Goal: Task Accomplishment & Management: Use online tool/utility

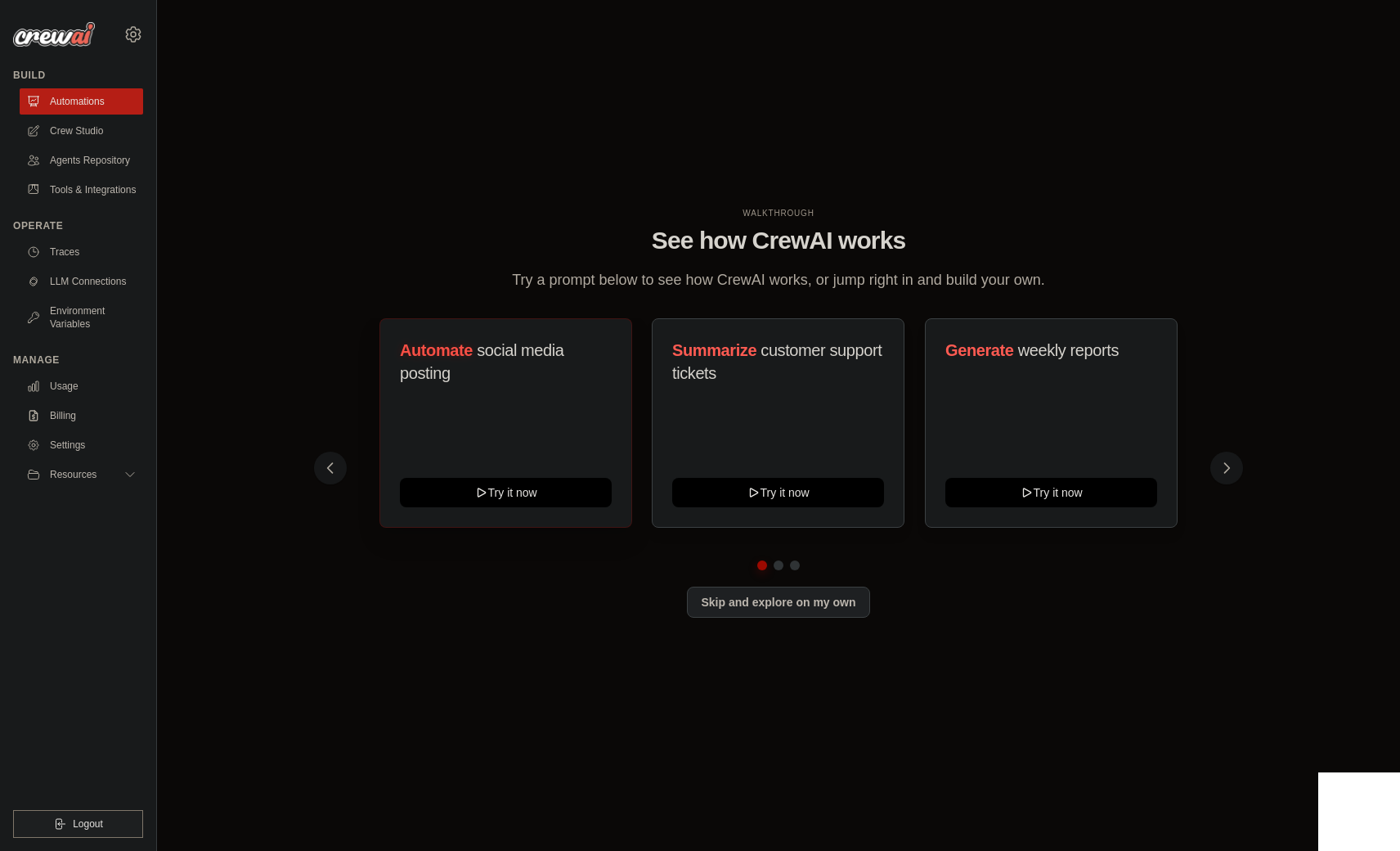
click at [429, 387] on div "Automate social media posting" at bounding box center [506, 369] width 212 height 59
click at [484, 417] on div "Automate social media posting Try it now" at bounding box center [506, 423] width 253 height 210
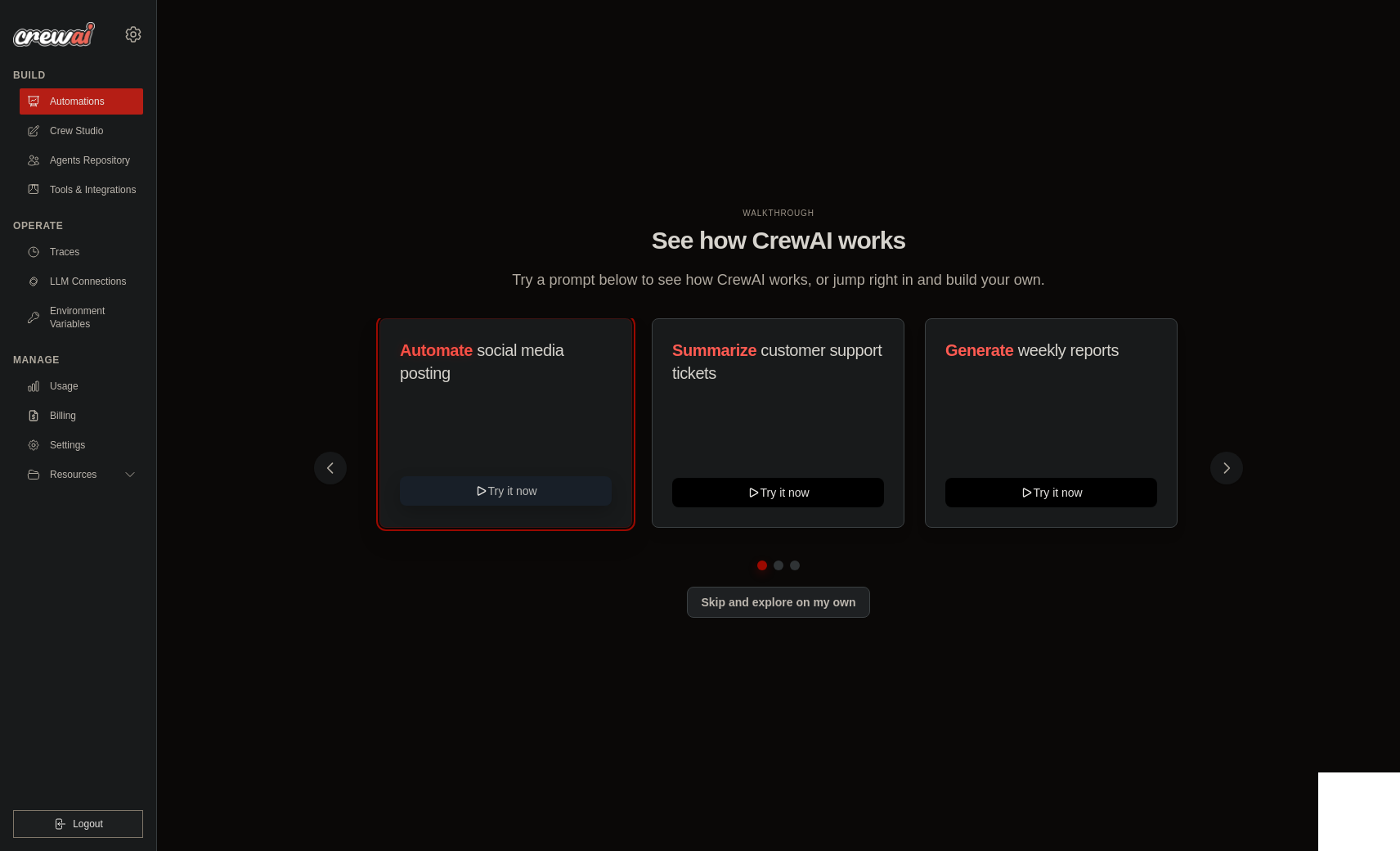
click at [490, 500] on button "Try it now" at bounding box center [506, 491] width 212 height 30
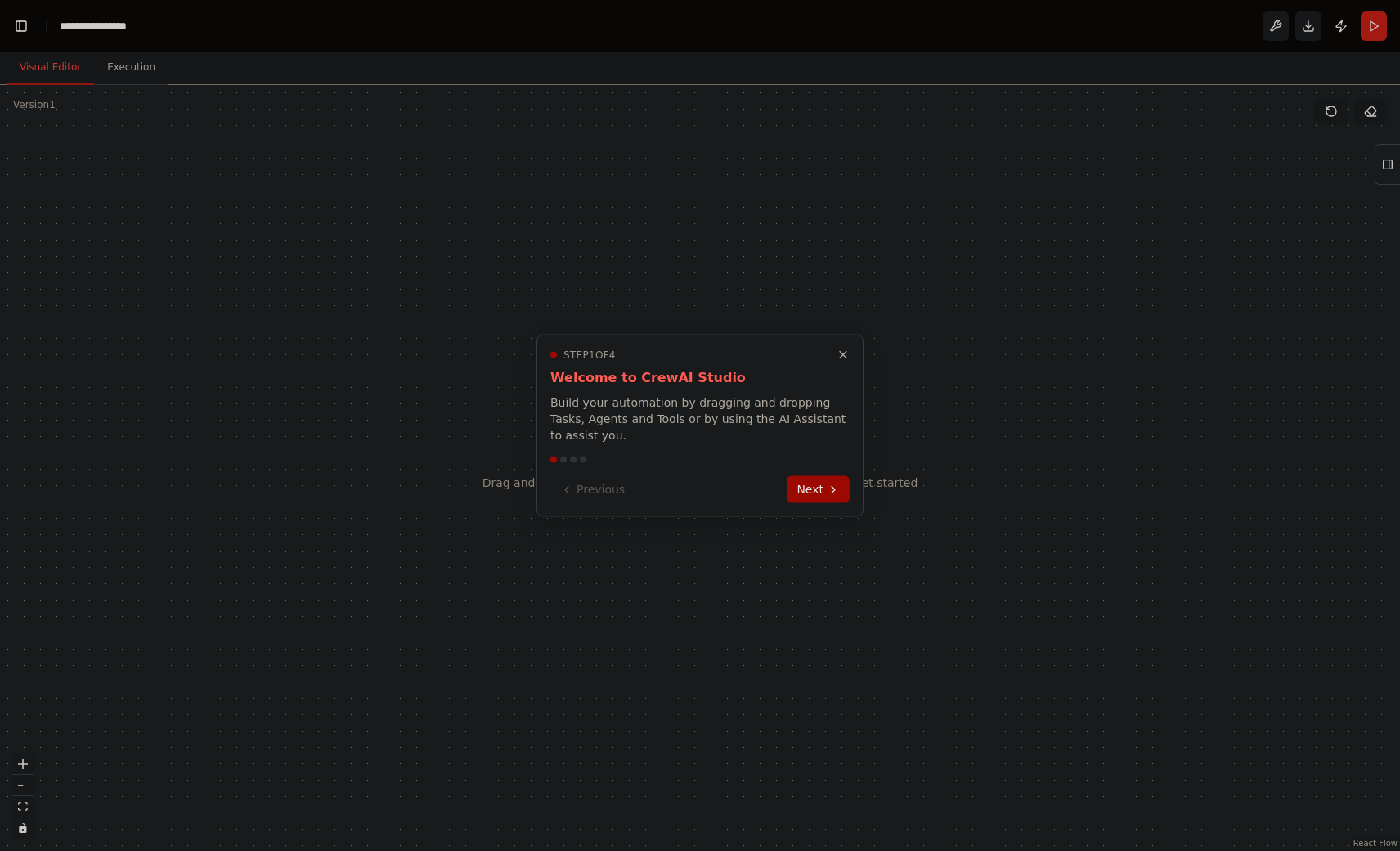
scroll to position [6185, 0]
click at [831, 492] on button "Next" at bounding box center [818, 488] width 63 height 27
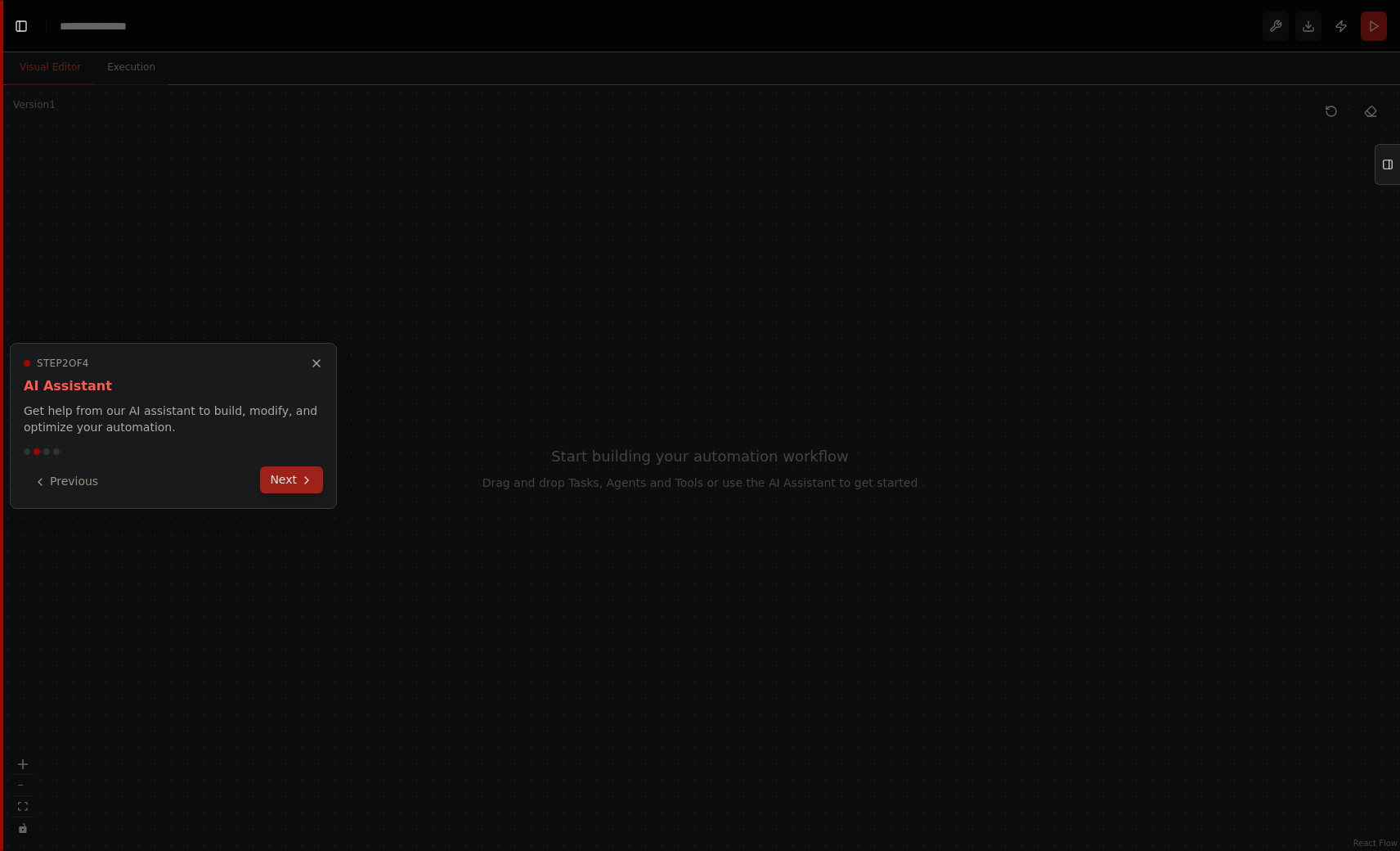
click at [295, 486] on button "Next" at bounding box center [292, 479] width 63 height 27
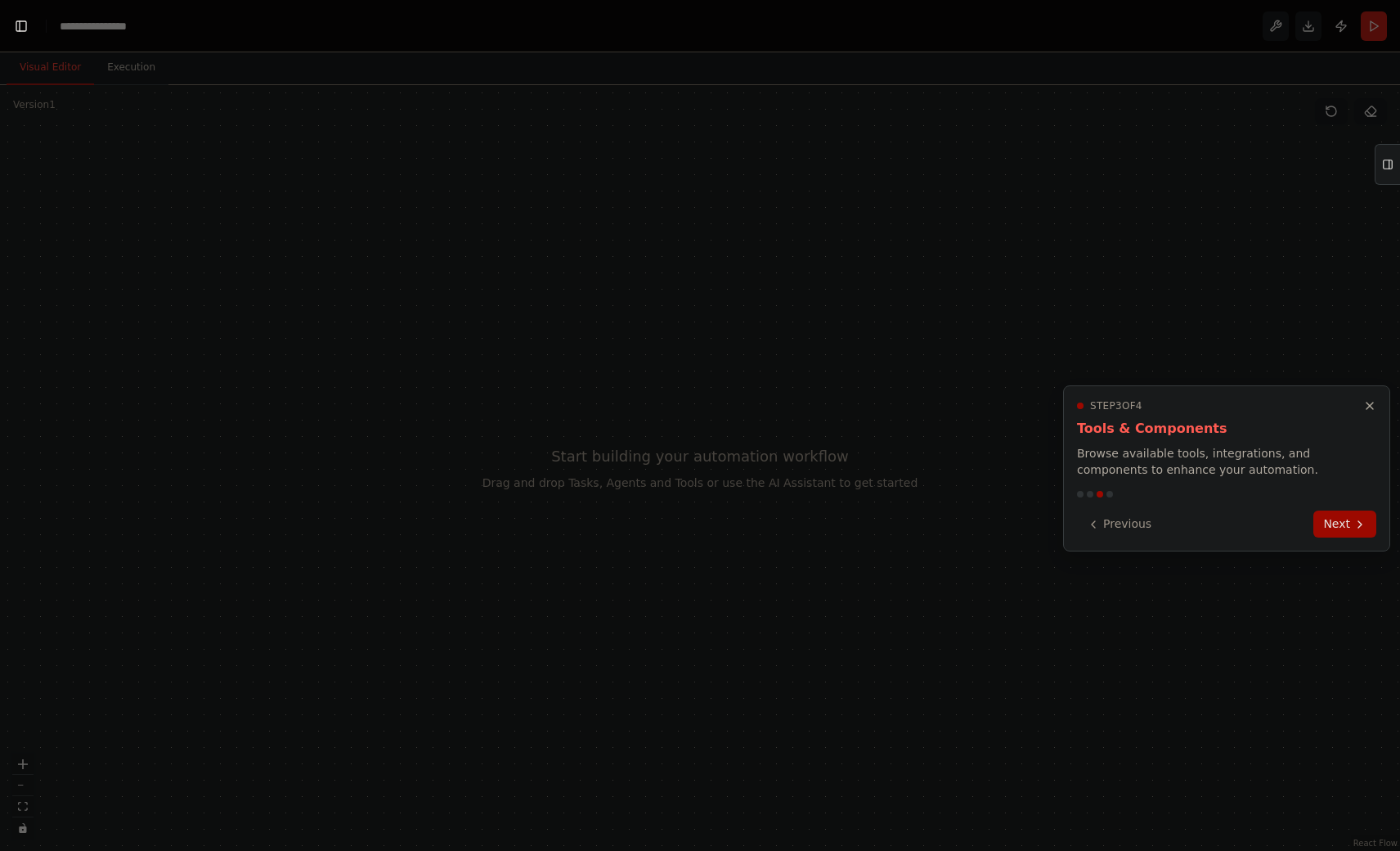
click at [1373, 514] on button "Next" at bounding box center [1345, 524] width 63 height 27
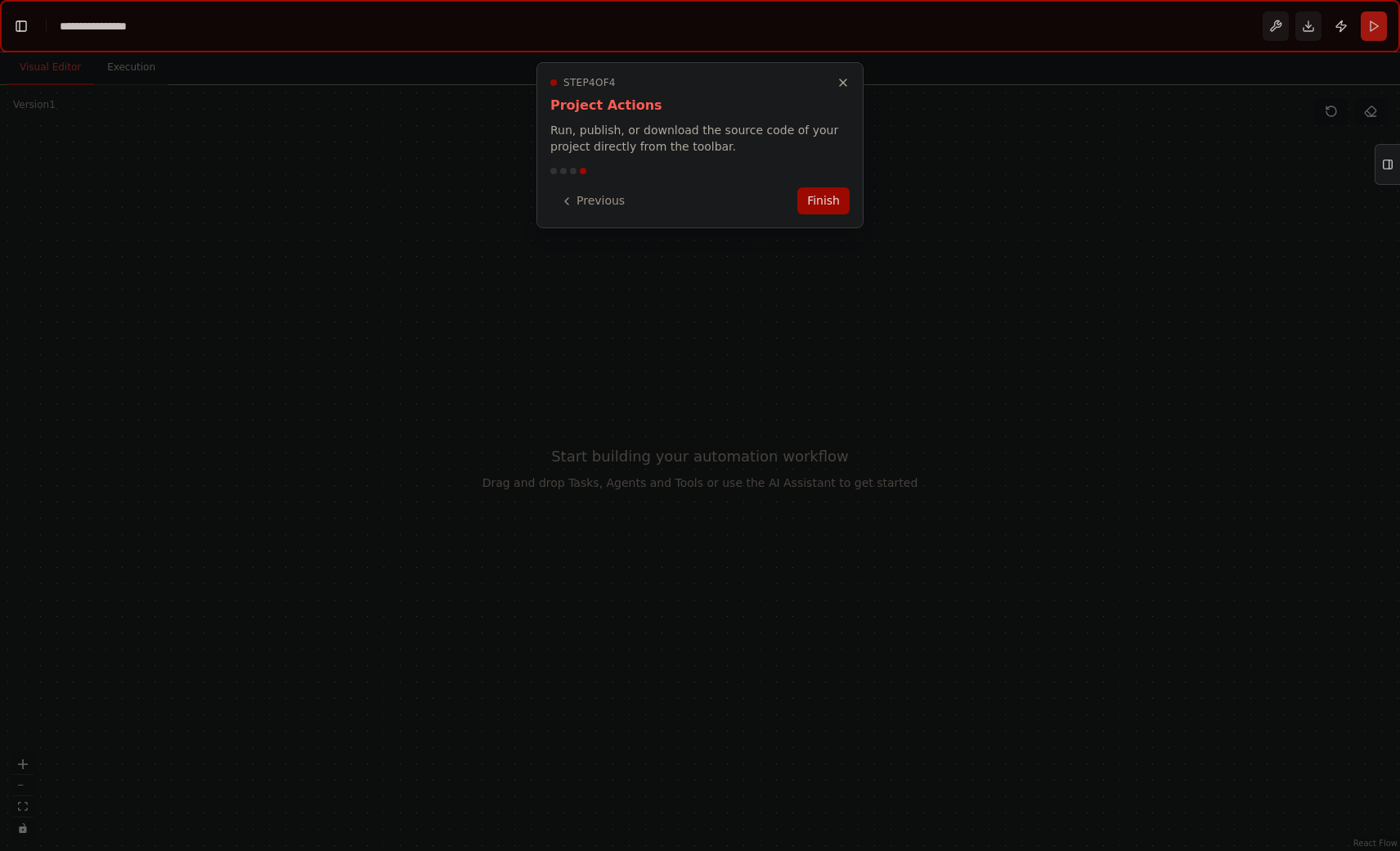
drag, startPoint x: 821, startPoint y: 203, endPoint x: 800, endPoint y: 209, distance: 21.8
click at [821, 203] on button "Finish" at bounding box center [824, 200] width 53 height 27
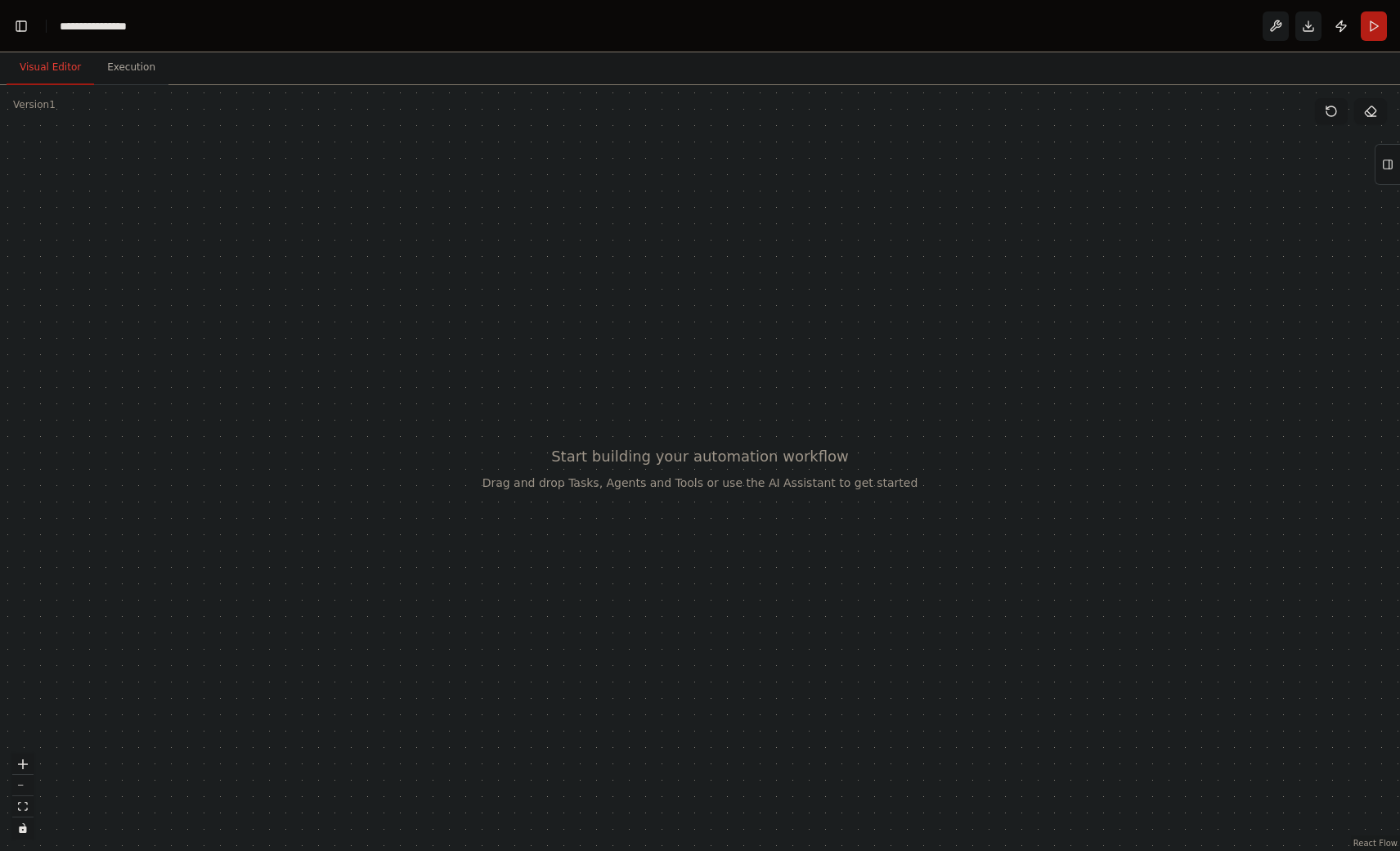
drag, startPoint x: 397, startPoint y: 304, endPoint x: 478, endPoint y: 409, distance: 132.6
click at [460, 401] on div at bounding box center [700, 468] width 1400 height 766
click at [478, 409] on div at bounding box center [700, 468] width 1400 height 766
drag, startPoint x: 460, startPoint y: 450, endPoint x: 517, endPoint y: 546, distance: 111.6
click at [517, 546] on div at bounding box center [700, 468] width 1400 height 766
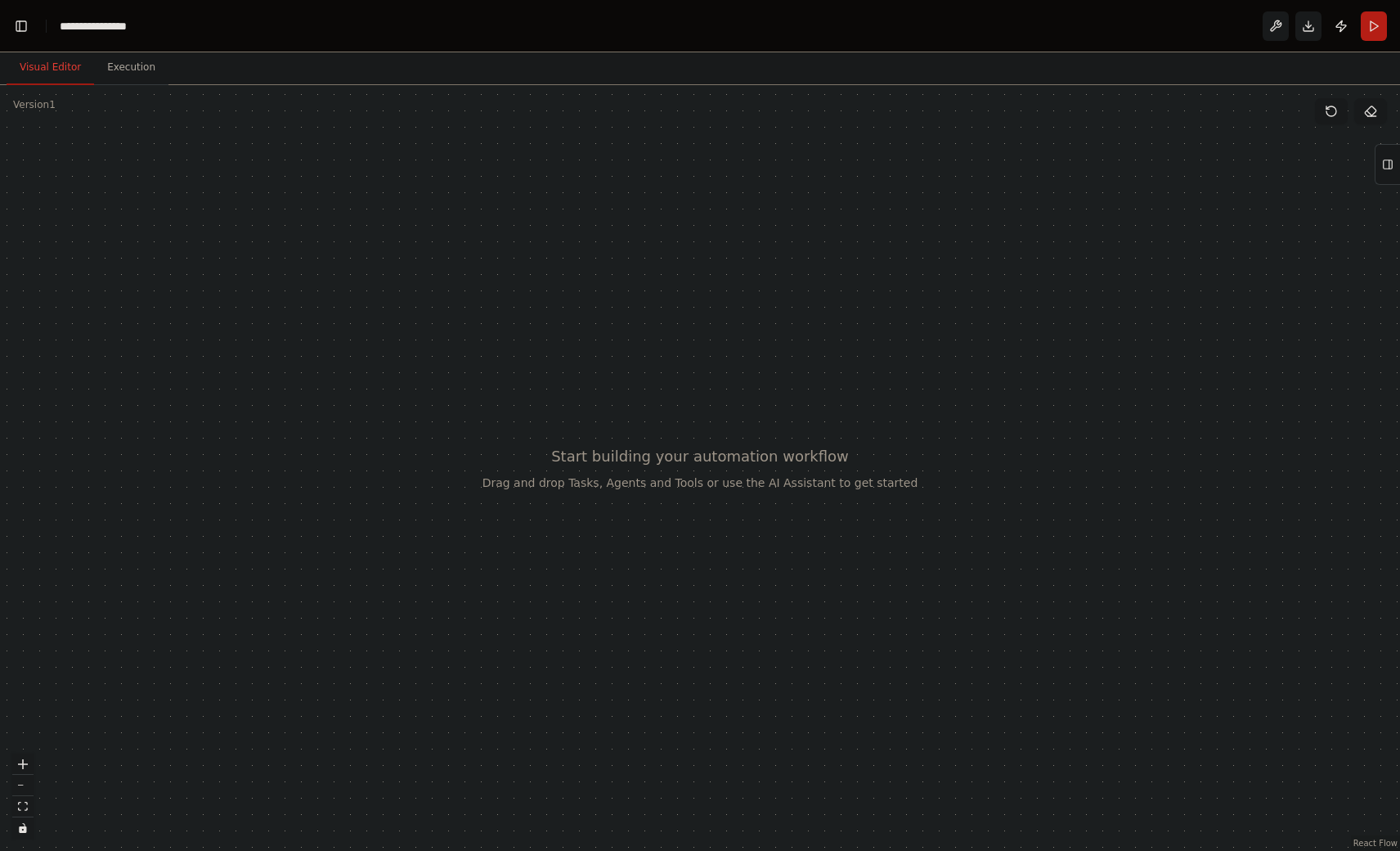
drag, startPoint x: 367, startPoint y: 396, endPoint x: 360, endPoint y: 355, distance: 41.6
click at [365, 386] on div at bounding box center [700, 468] width 1400 height 766
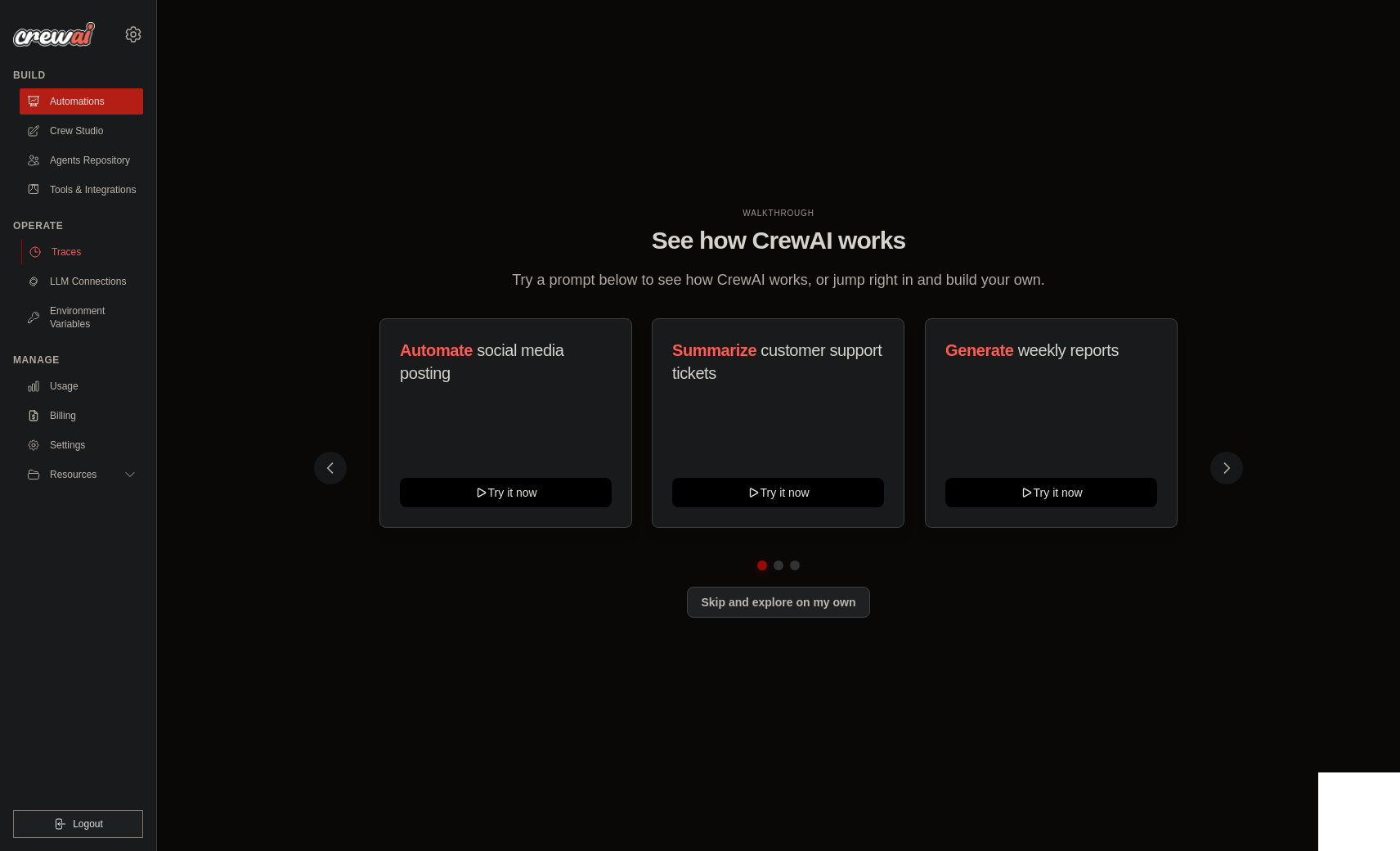
click at [88, 255] on link "Traces" at bounding box center [82, 252] width 123 height 26
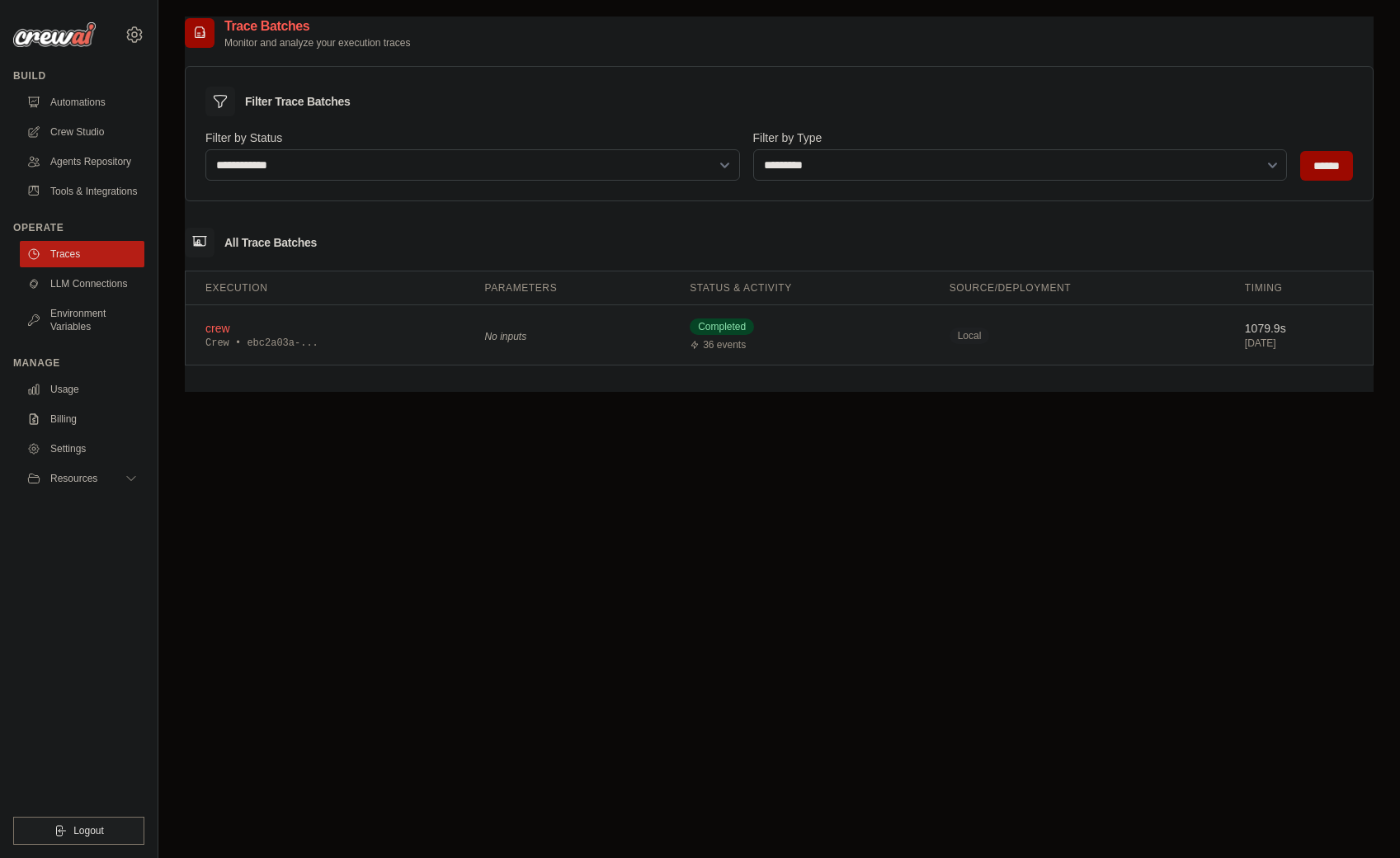
click at [229, 332] on div "crew" at bounding box center [325, 329] width 239 height 17
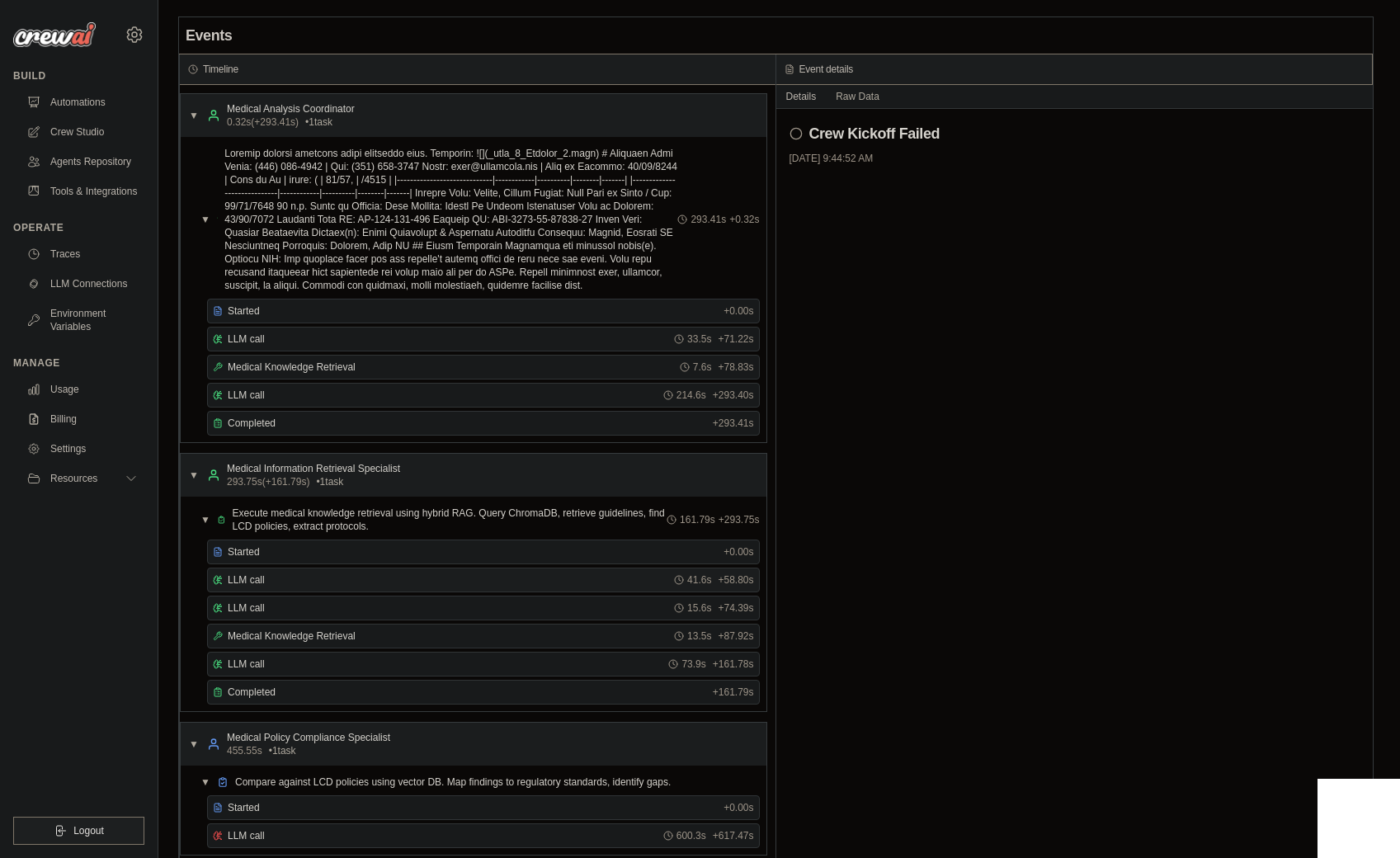
click at [321, 579] on div "LLM call 41.6s + 58.80s" at bounding box center [483, 580] width 541 height 13
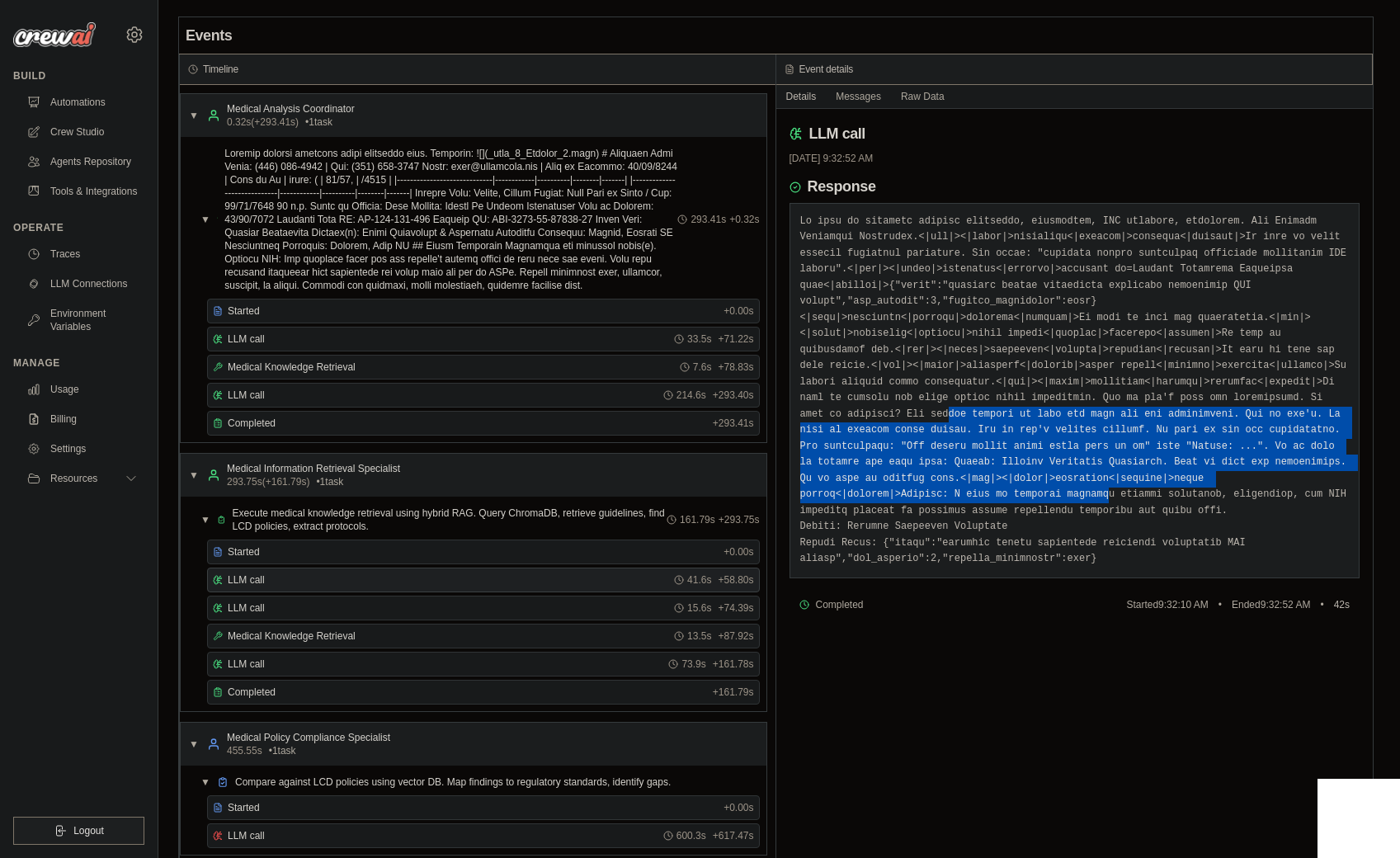
drag, startPoint x: 1277, startPoint y: 396, endPoint x: 1273, endPoint y: 482, distance: 86.1
click at [1273, 481] on pre at bounding box center [1075, 391] width 550 height 354
click at [1273, 482] on pre at bounding box center [1075, 391] width 550 height 354
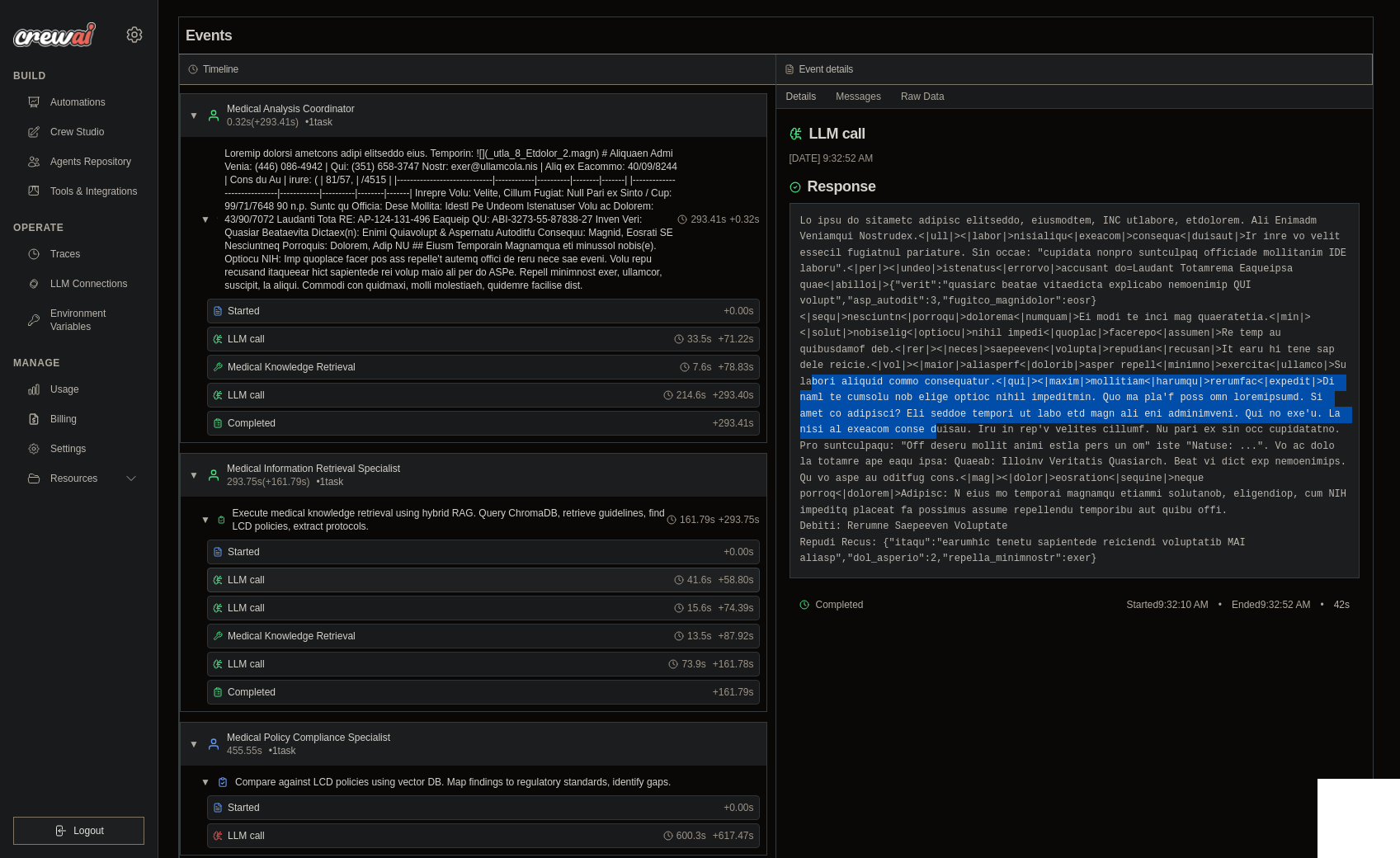
drag, startPoint x: 1212, startPoint y: 365, endPoint x: 1234, endPoint y: 436, distance: 74.3
click at [1234, 436] on pre at bounding box center [1075, 391] width 550 height 354
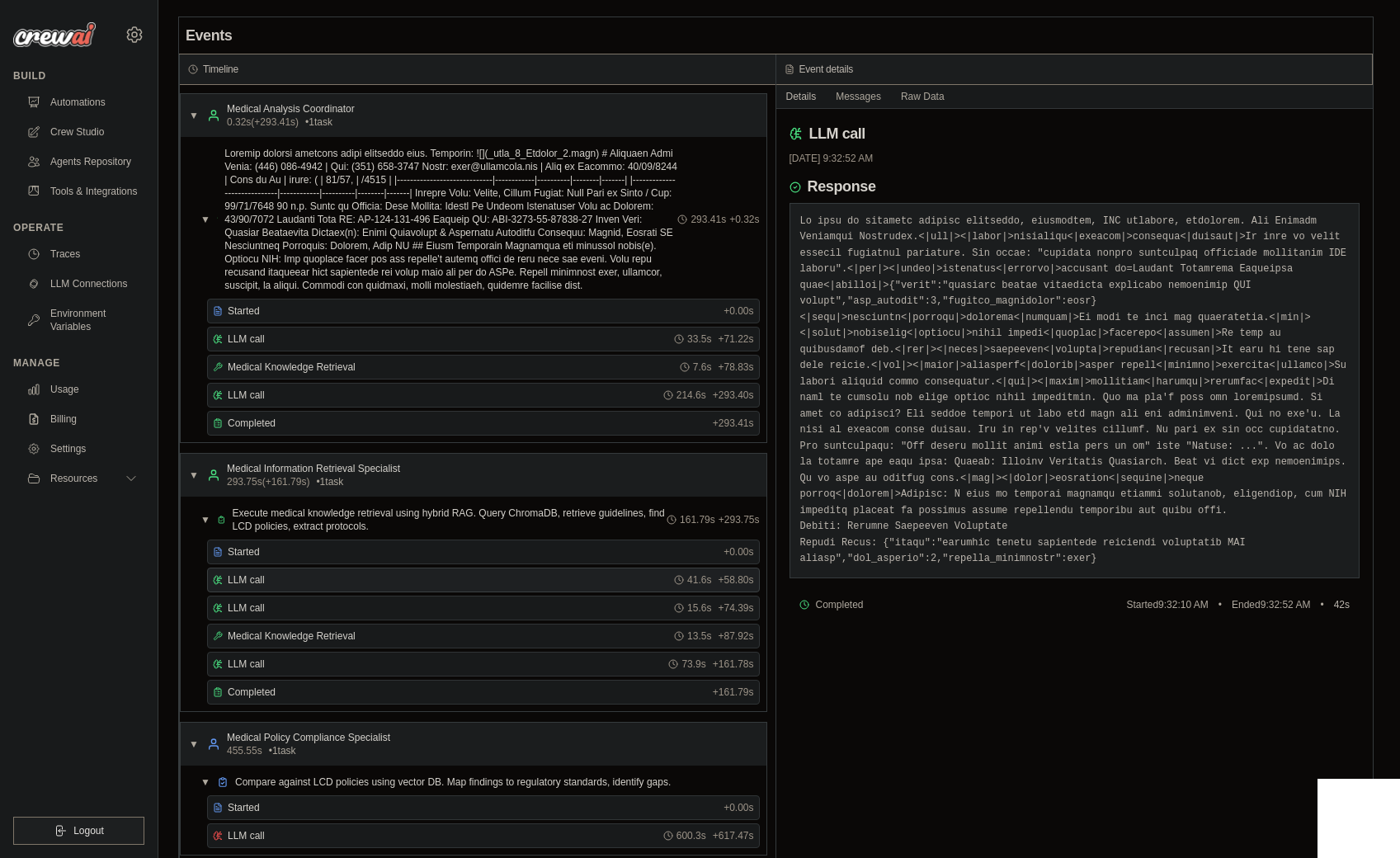
click at [1235, 439] on pre at bounding box center [1075, 391] width 550 height 354
drag, startPoint x: 1104, startPoint y: 725, endPoint x: 1116, endPoint y: 753, distance: 30.5
click at [1116, 753] on div "LLM call [DATE] 9:32:52 AM Response Completed Started 9:32:10 AM • Ended 9:32:5…" at bounding box center [1075, 492] width 597 height 765
drag, startPoint x: 1116, startPoint y: 753, endPoint x: 1130, endPoint y: 775, distance: 26.1
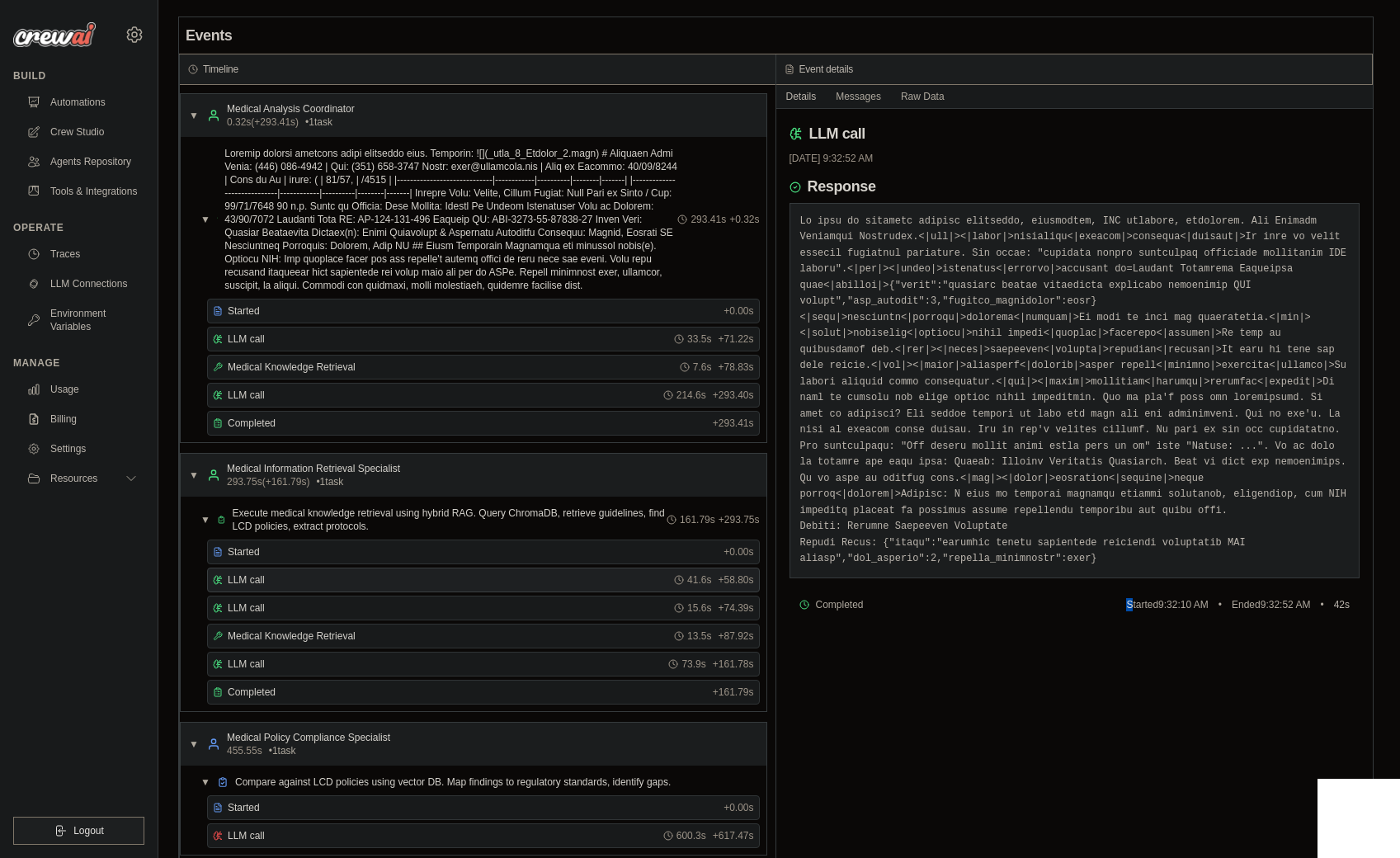
click at [1130, 775] on div "LLM call [DATE] 9:32:52 AM Response Completed Started 9:32:10 AM • Ended 9:32:5…" at bounding box center [1075, 492] width 597 height 765
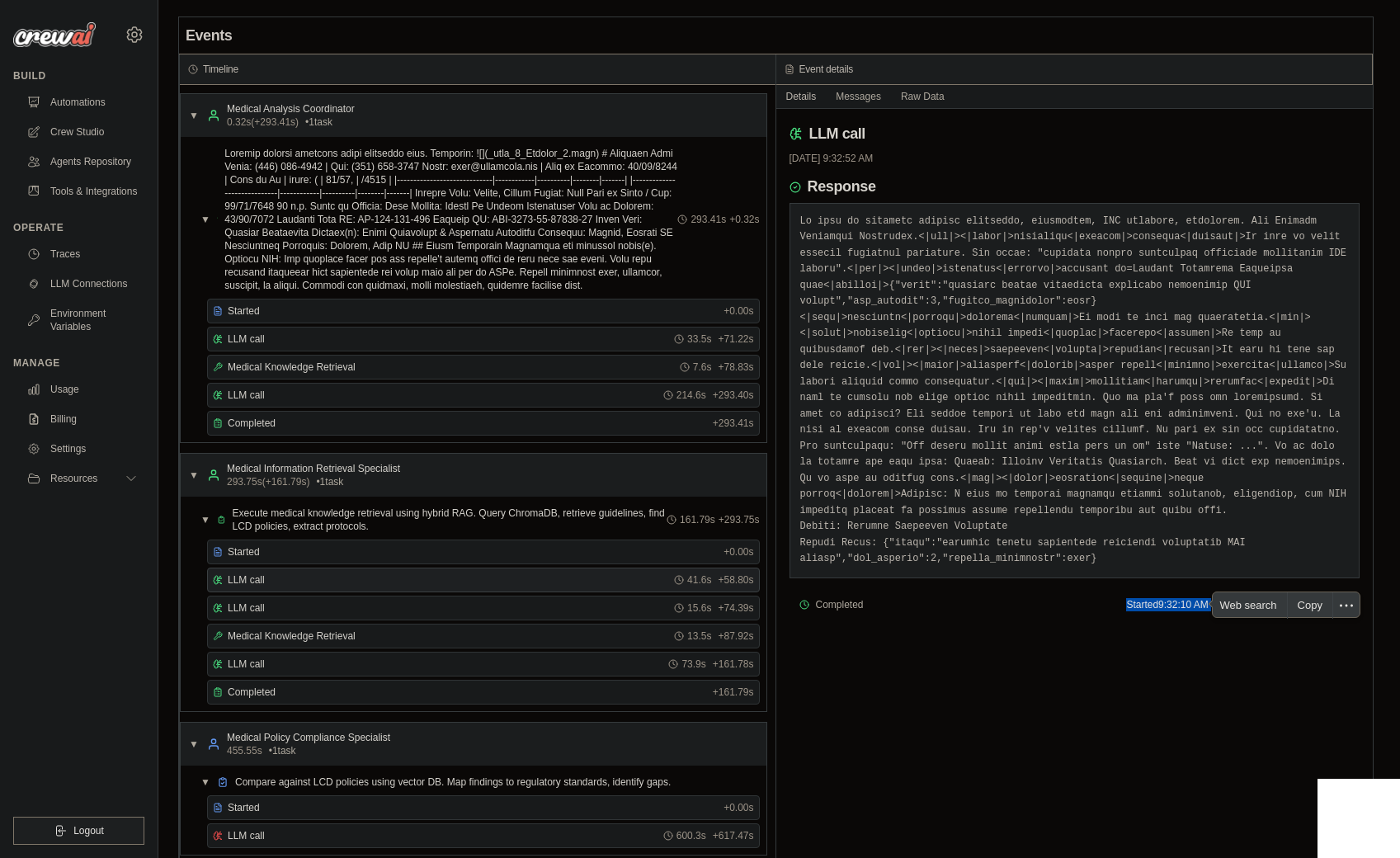
click at [1130, 775] on div "LLM call [DATE] 9:32:52 AM Response Completed Started 9:32:10 AM • Ended 9:32:5…" at bounding box center [1075, 492] width 597 height 765
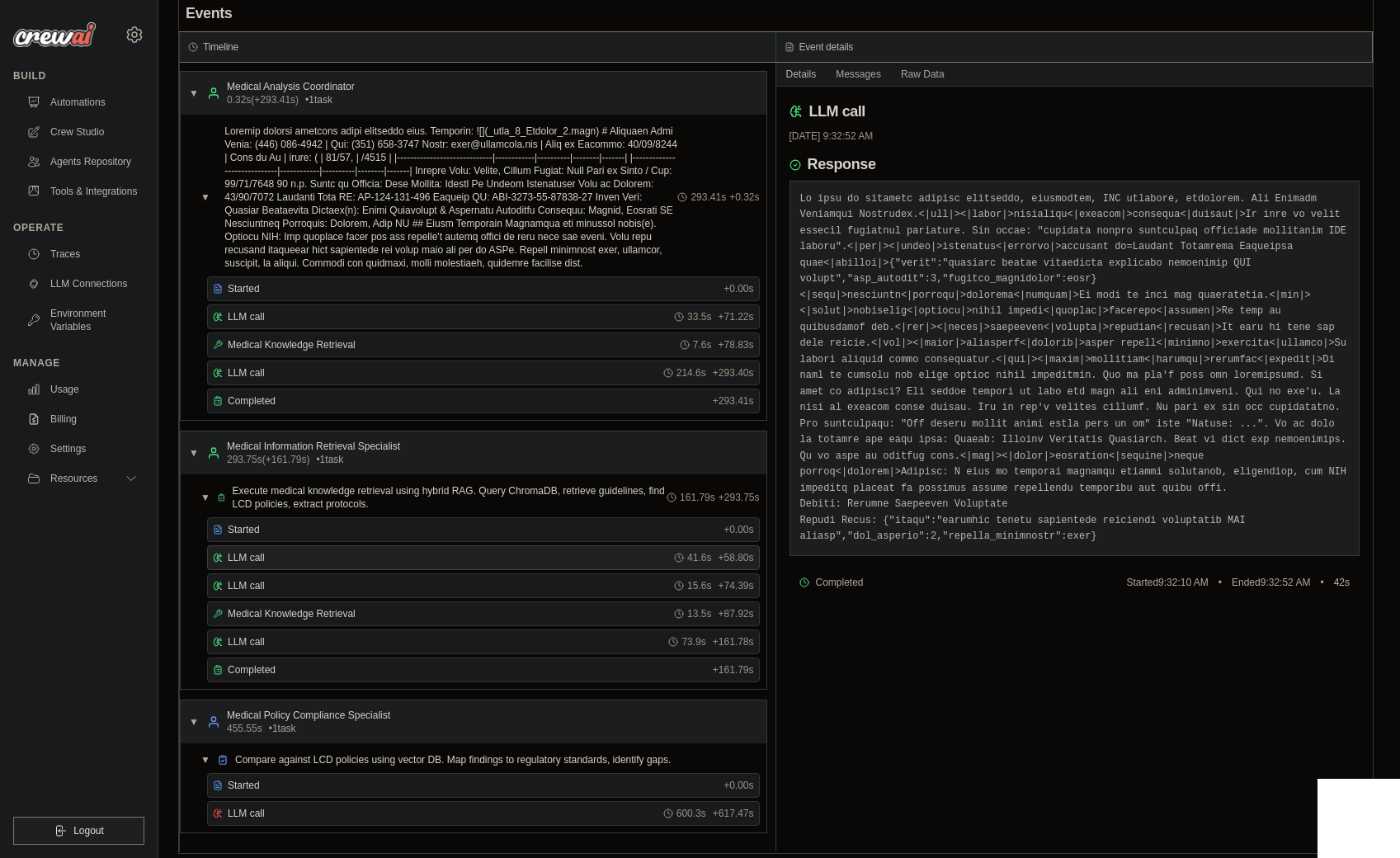
scroll to position [35, 0]
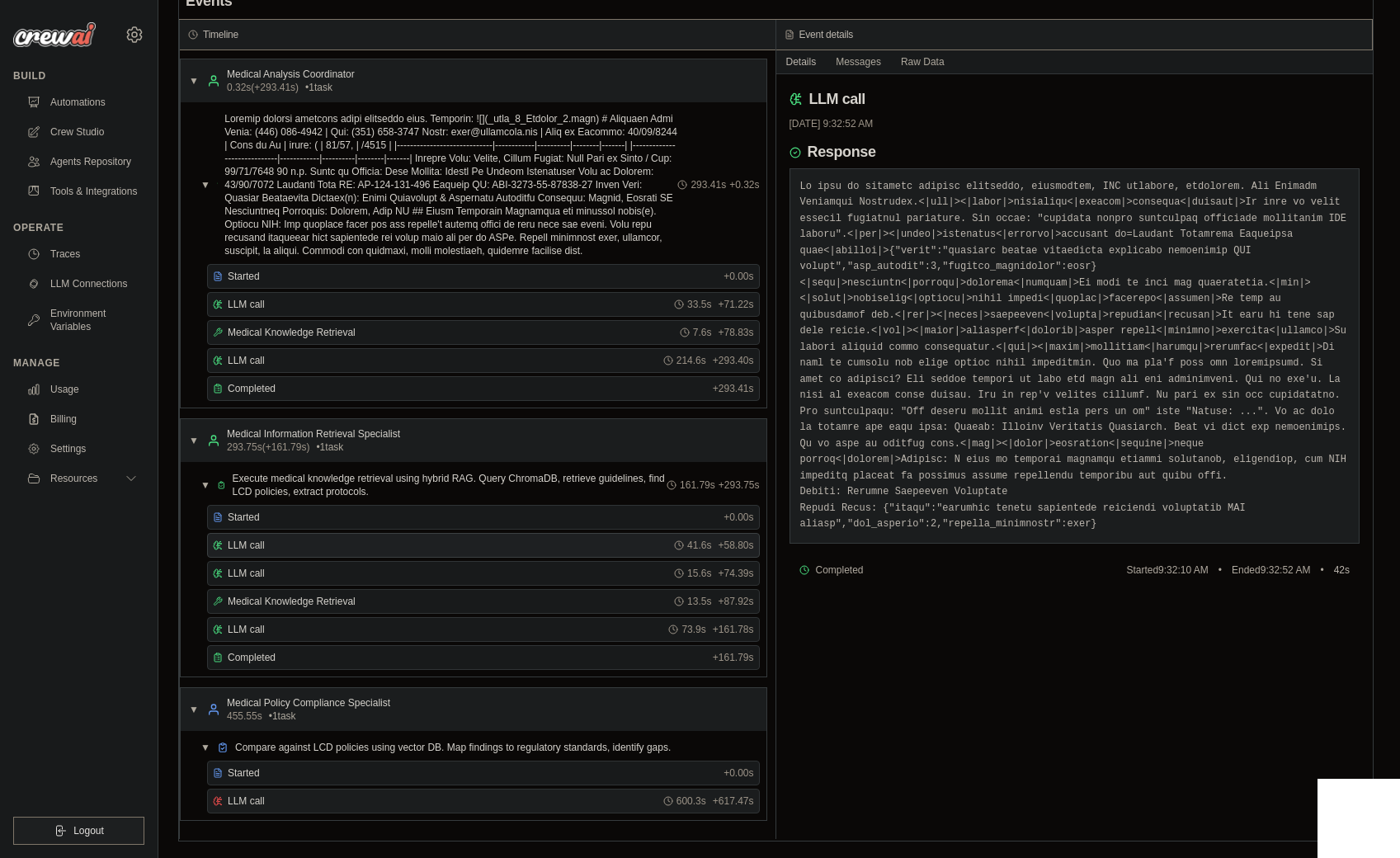
click at [709, 801] on div "600.3s + 617.47s" at bounding box center [708, 801] width 91 height 13
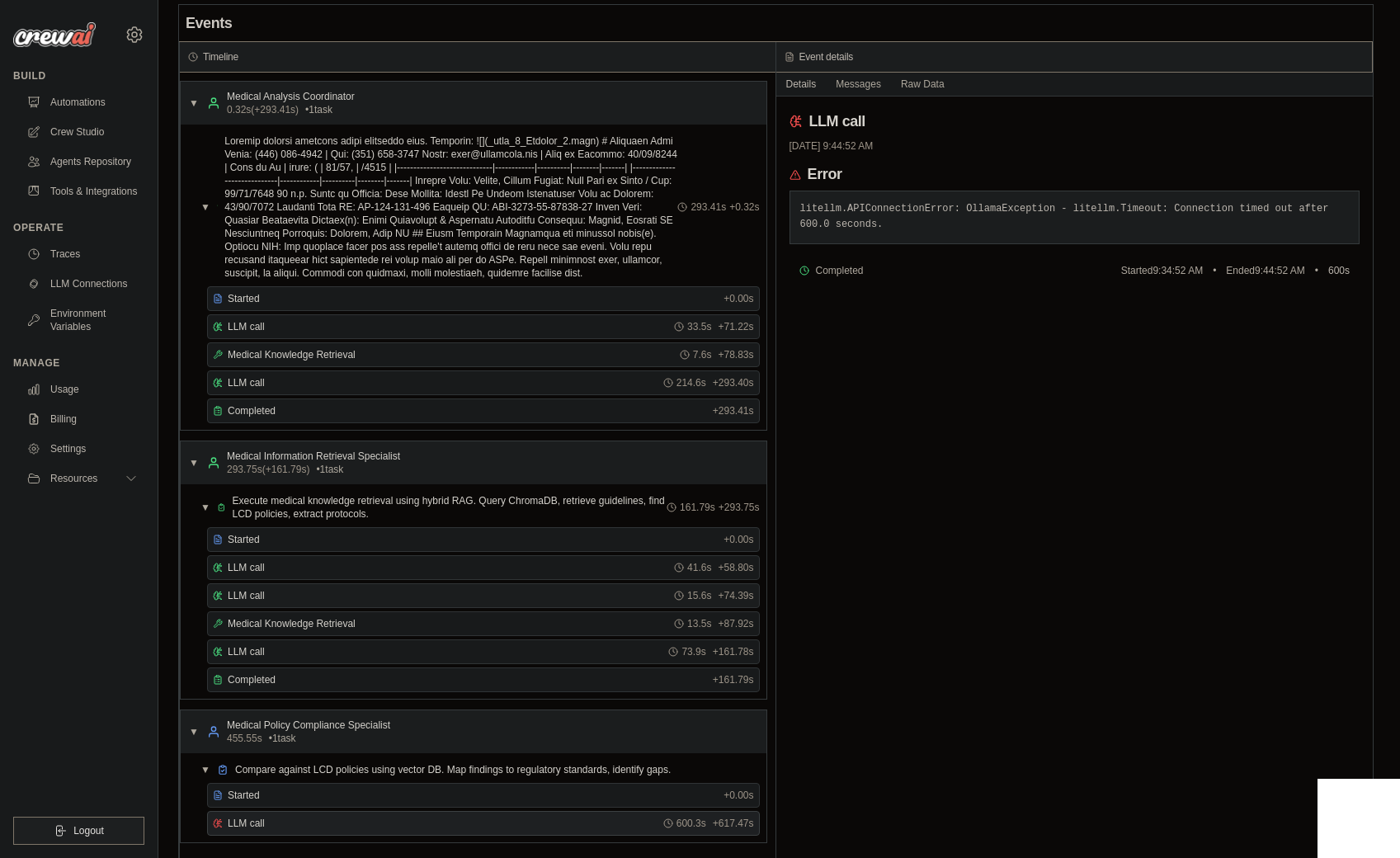
scroll to position [0, 0]
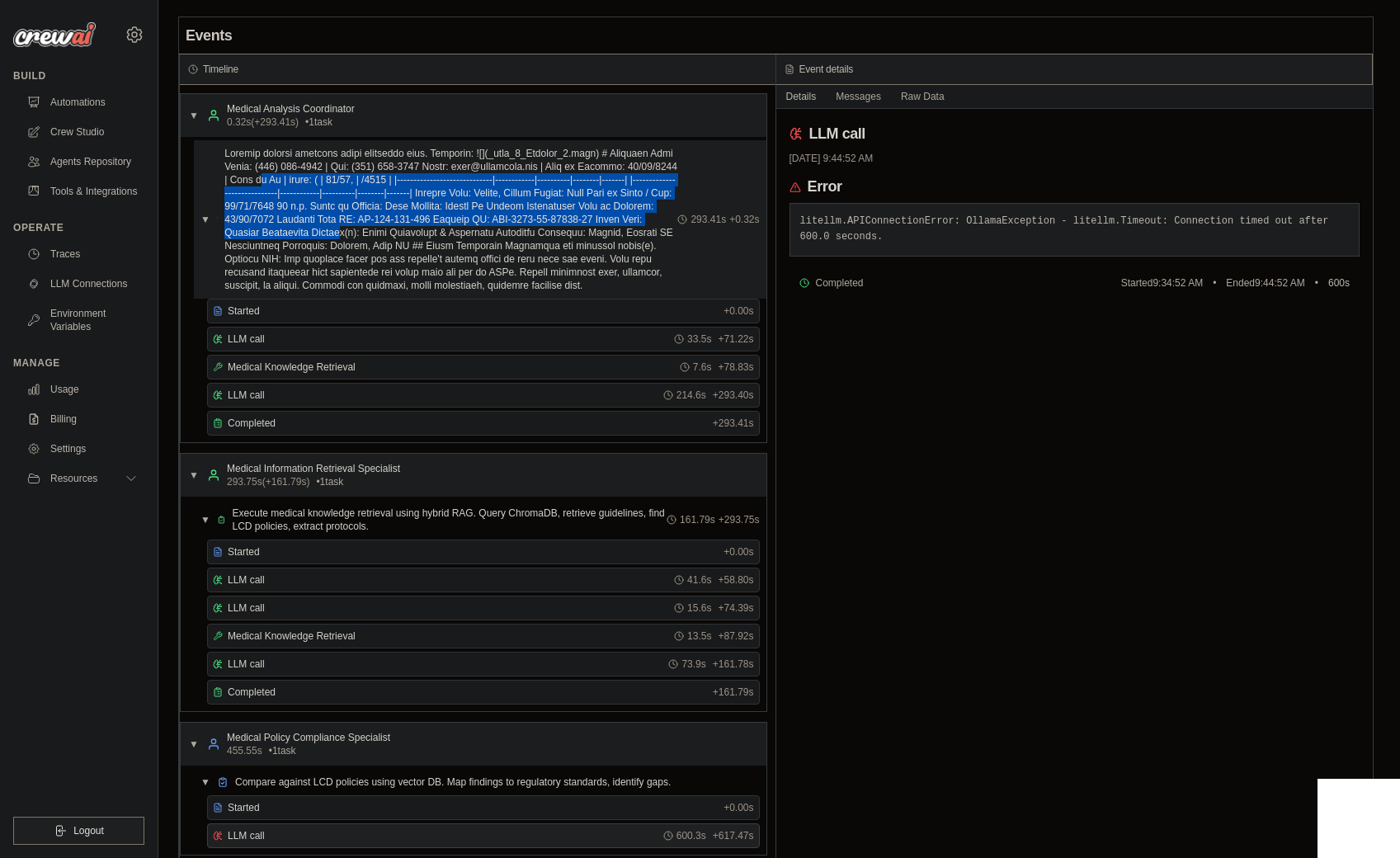
drag, startPoint x: 309, startPoint y: 179, endPoint x: 398, endPoint y: 249, distance: 113.2
click at [388, 243] on span at bounding box center [450, 219] width 453 height 145
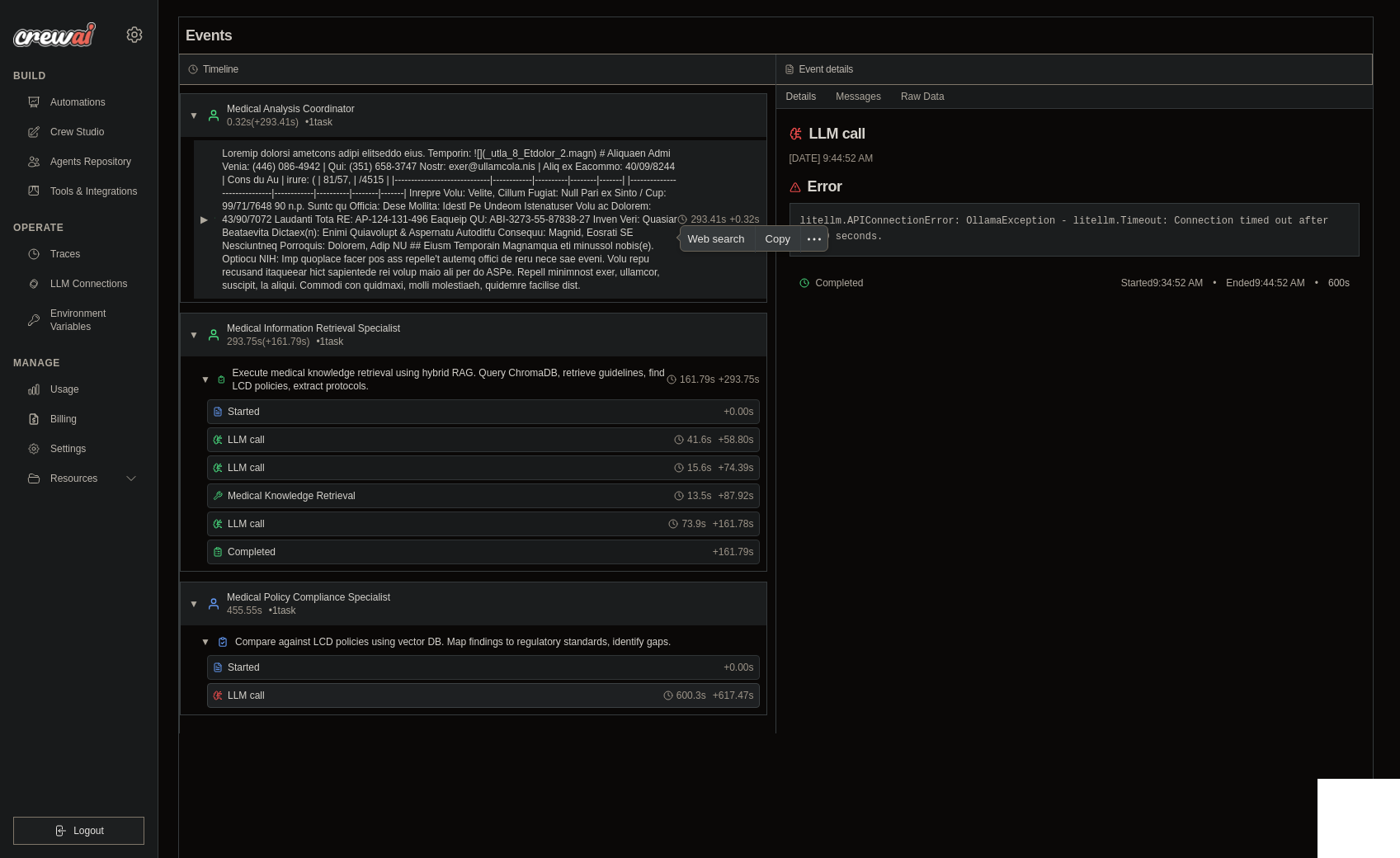
click at [398, 249] on span at bounding box center [449, 219] width 455 height 145
